Goal: Task Accomplishment & Management: Use online tool/utility

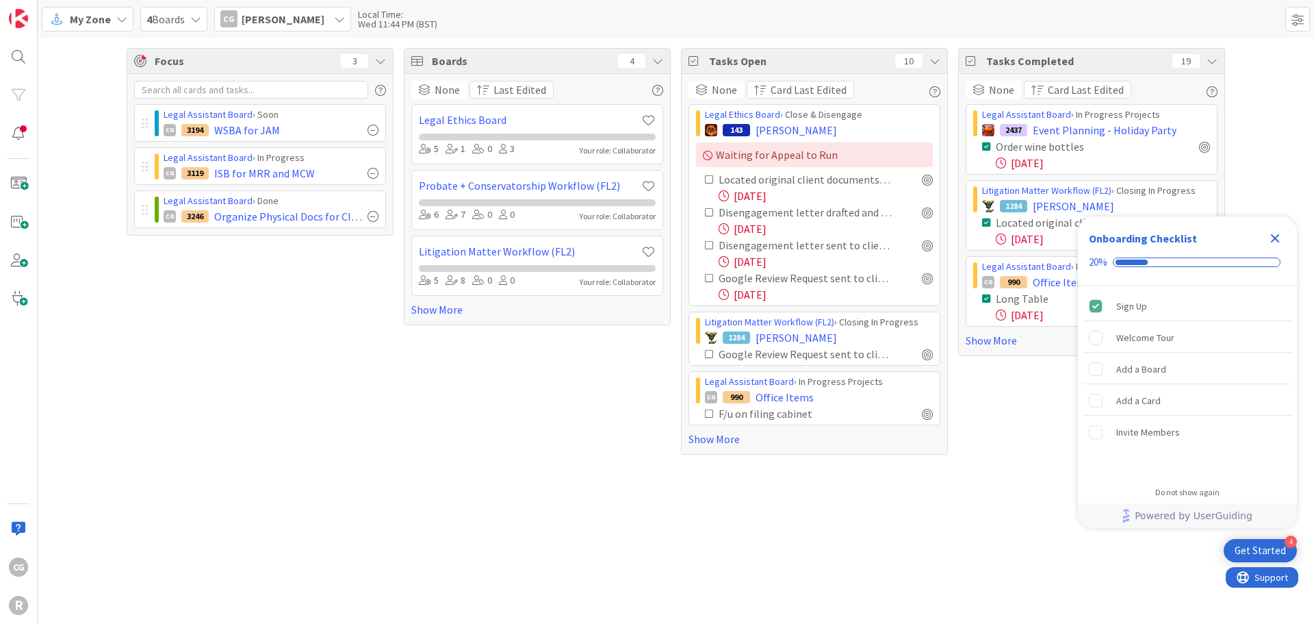
click at [1018, 426] on div "Tasks Completed 19 None Card Last Edited Legal Assistant Board › In Progress Pr…" at bounding box center [1091, 251] width 267 height 407
click at [1281, 239] on icon "Close Checklist" at bounding box center [1275, 238] width 16 height 16
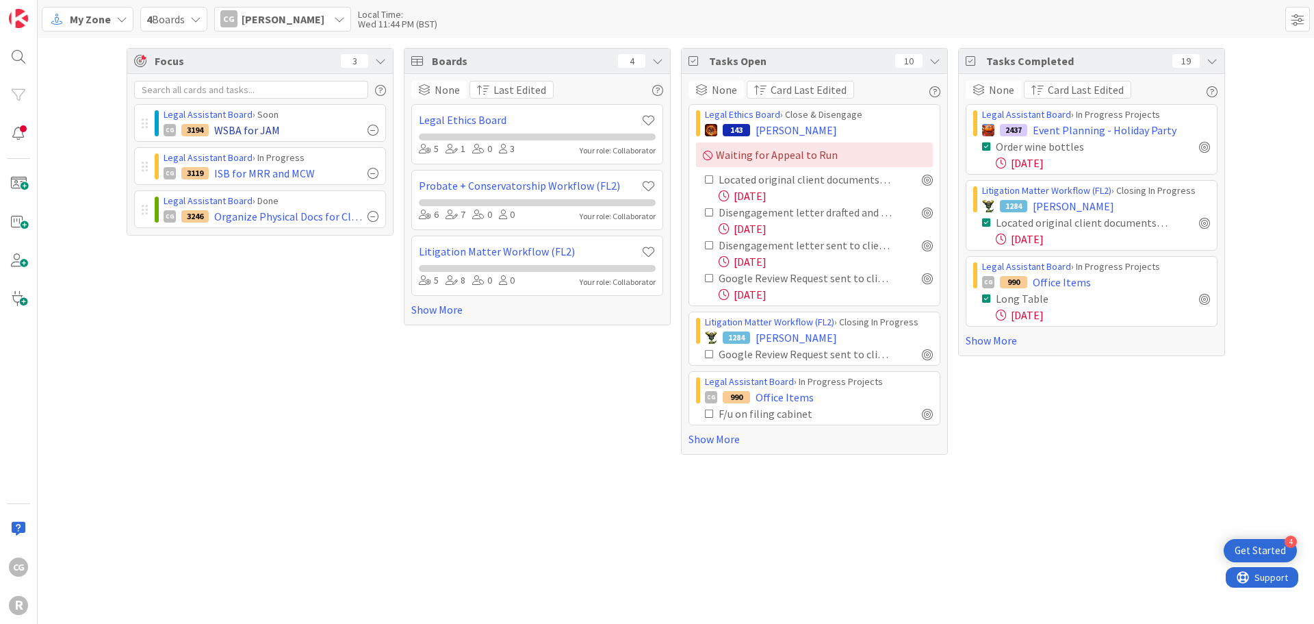
click at [299, 122] on div "CG 3194 WSBA for JAM" at bounding box center [271, 130] width 215 height 16
click at [295, 172] on span "ISB for MRR and MCW" at bounding box center [264, 173] width 101 height 16
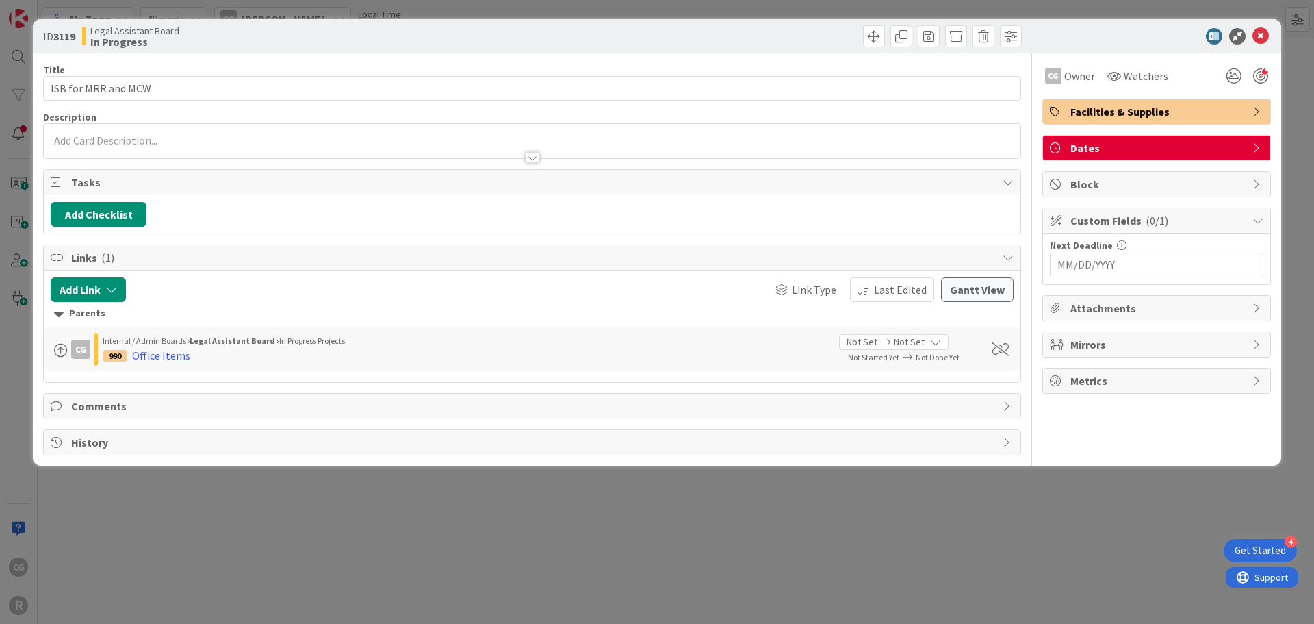
click at [1101, 182] on span "Block" at bounding box center [1157, 184] width 175 height 16
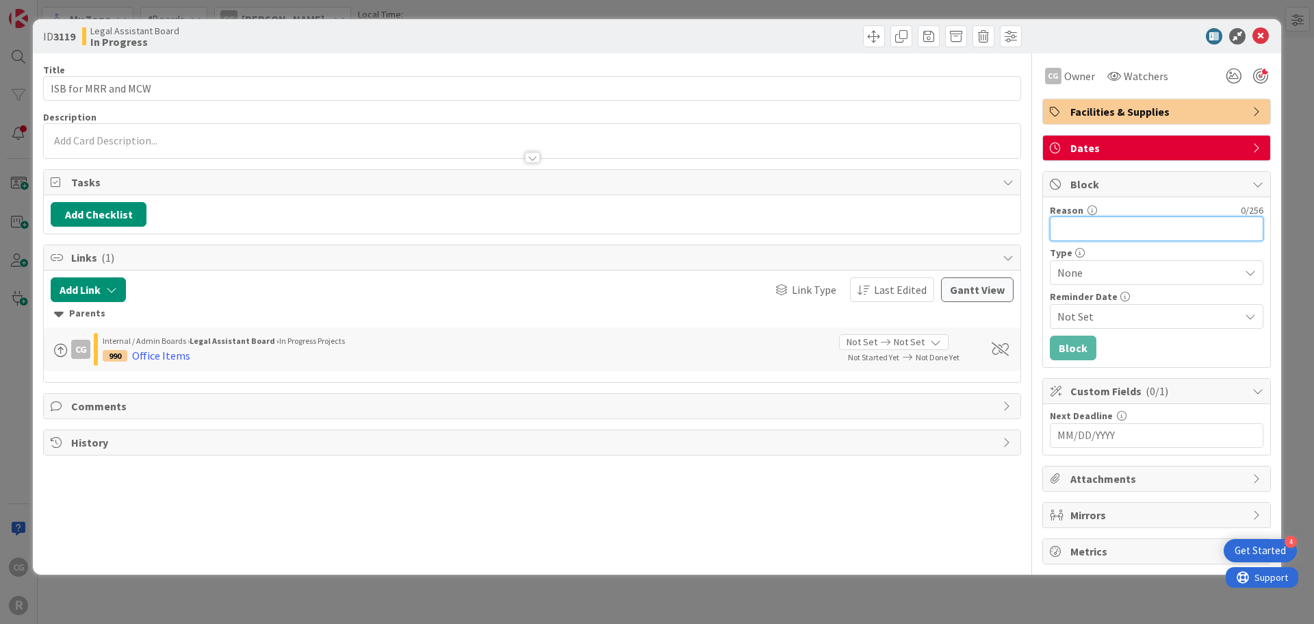
click at [1096, 220] on input "Reason" at bounding box center [1157, 228] width 214 height 25
click at [1108, 274] on span "None" at bounding box center [1144, 272] width 175 height 19
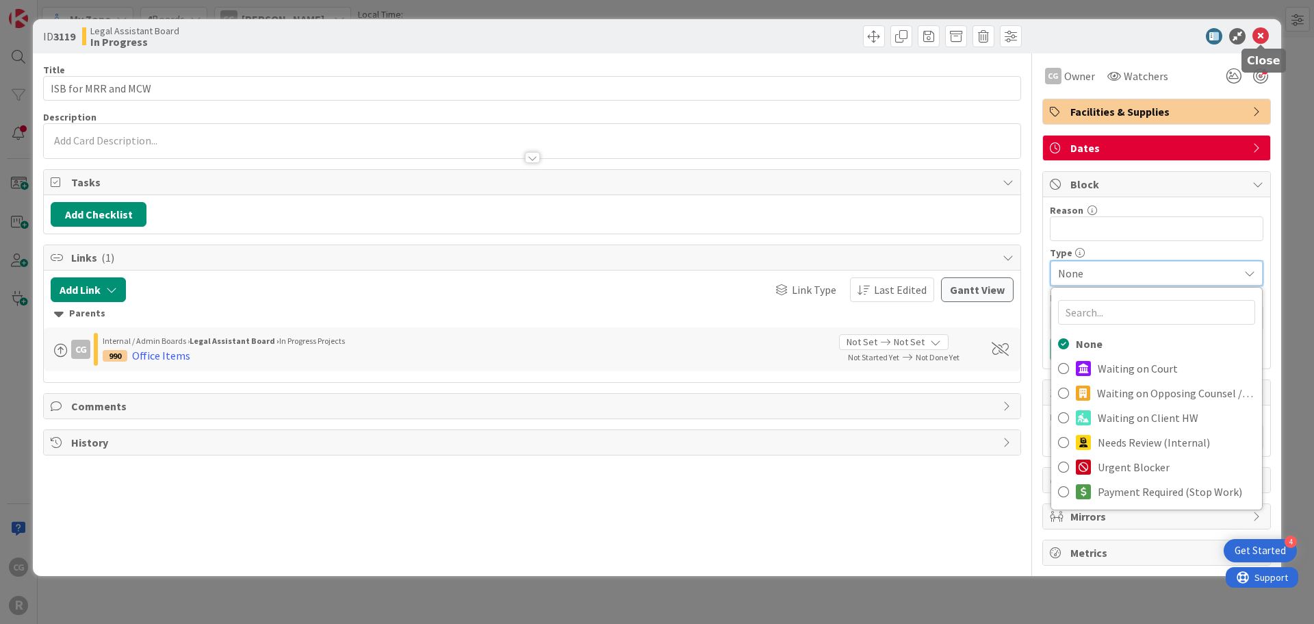
click at [1260, 40] on icon at bounding box center [1261, 36] width 16 height 16
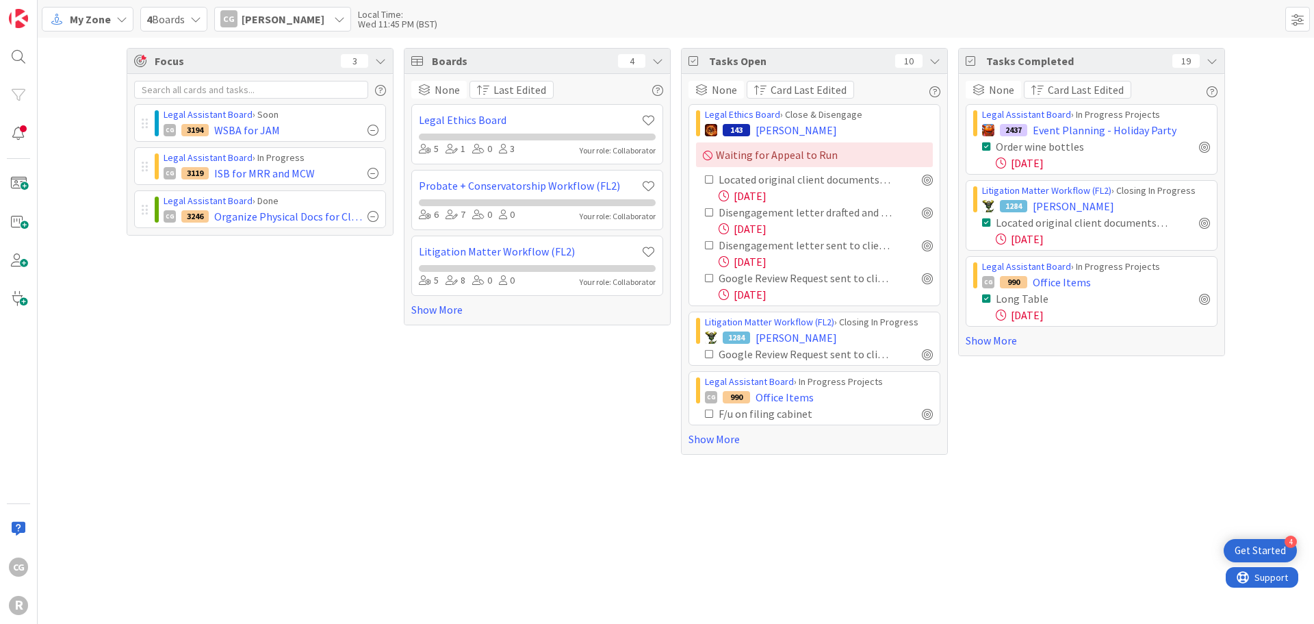
click at [89, 10] on div "My Zone" at bounding box center [88, 19] width 92 height 25
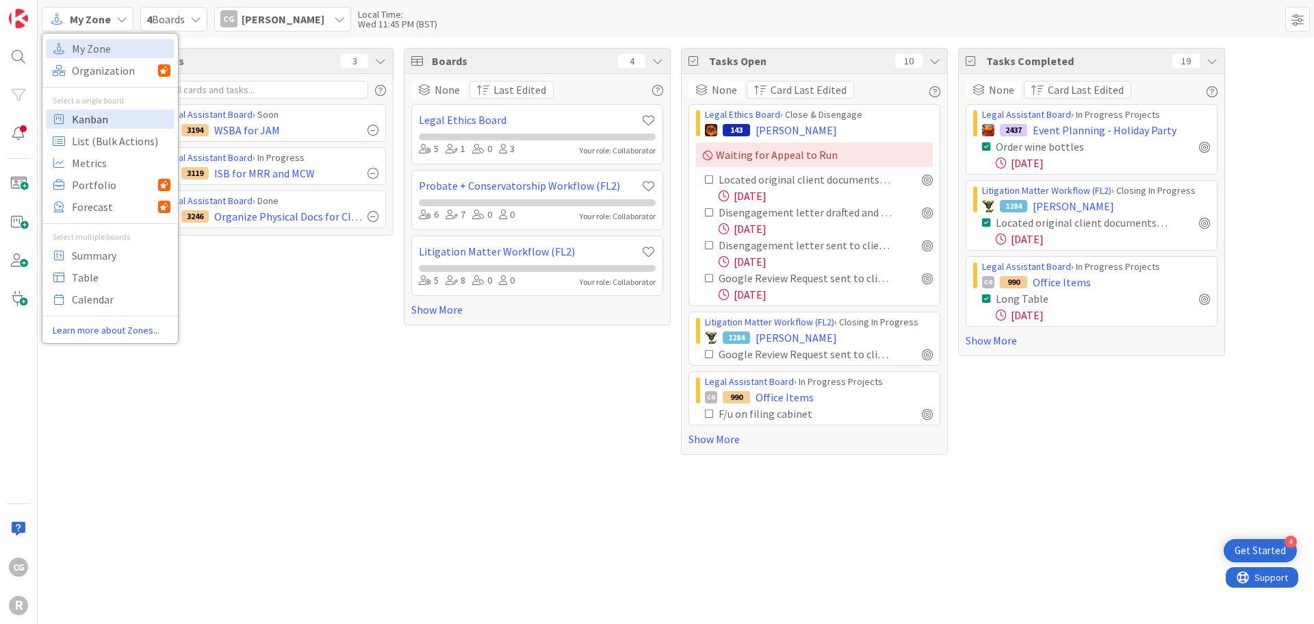
click at [101, 115] on span "Kanban" at bounding box center [121, 119] width 99 height 21
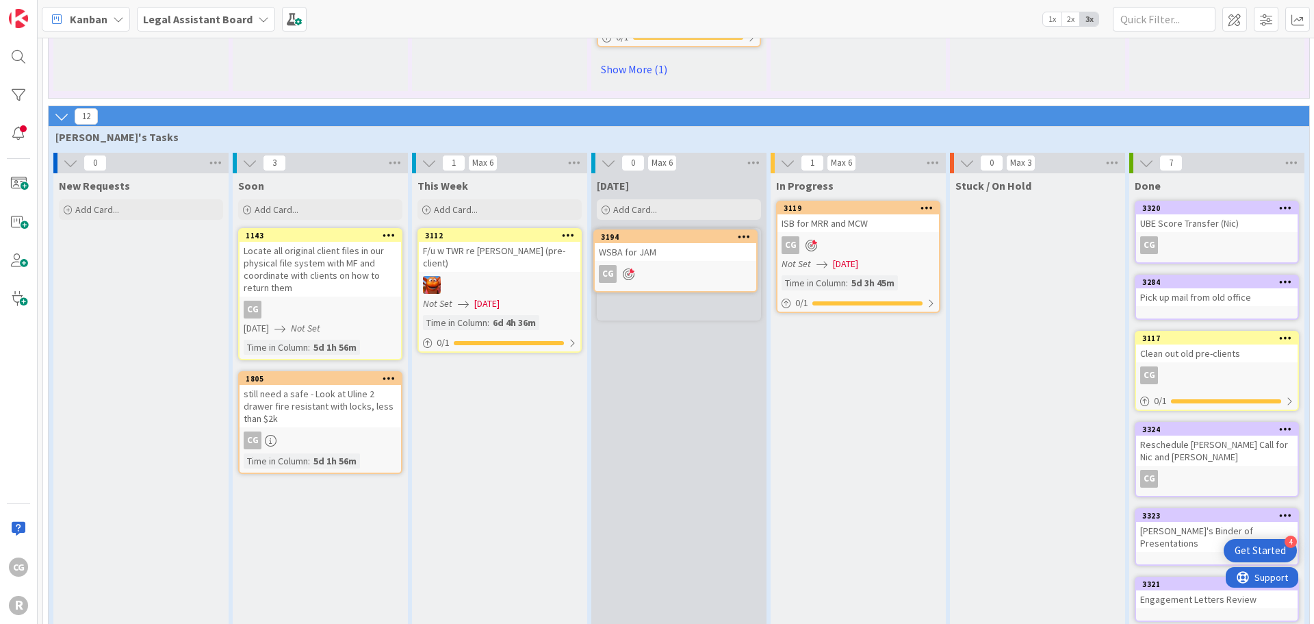
scroll to position [1586, 0]
